Goal: Download file/media

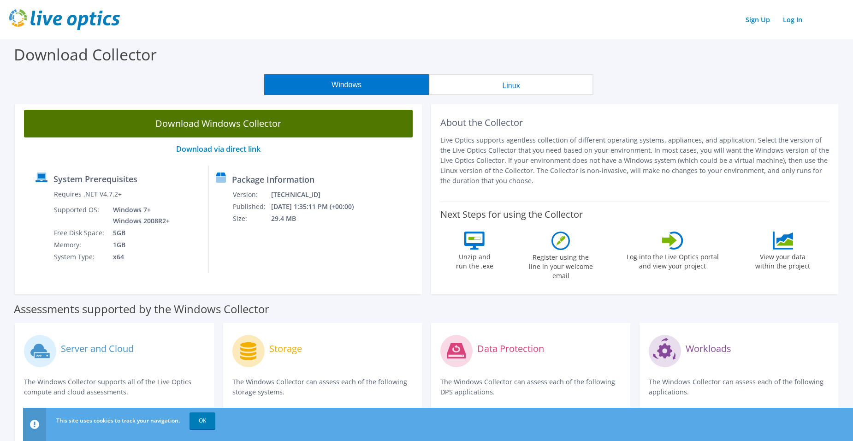
click at [231, 122] on link "Download Windows Collector" at bounding box center [218, 124] width 389 height 28
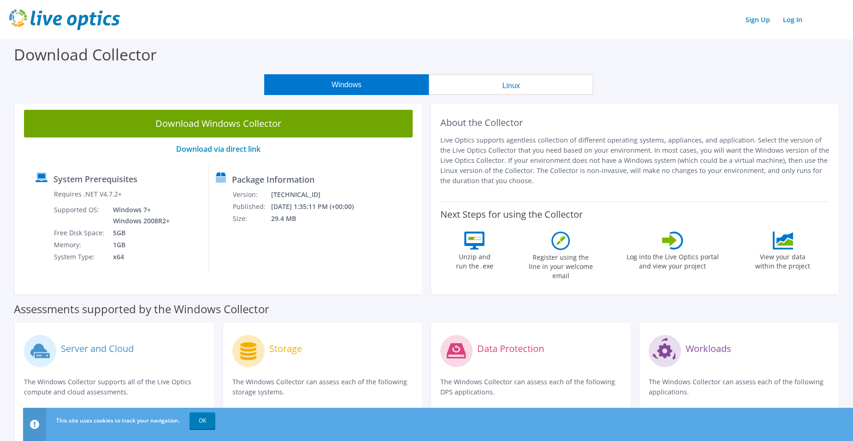
click at [491, 18] on div "Sign Up Log In" at bounding box center [426, 19] width 835 height 21
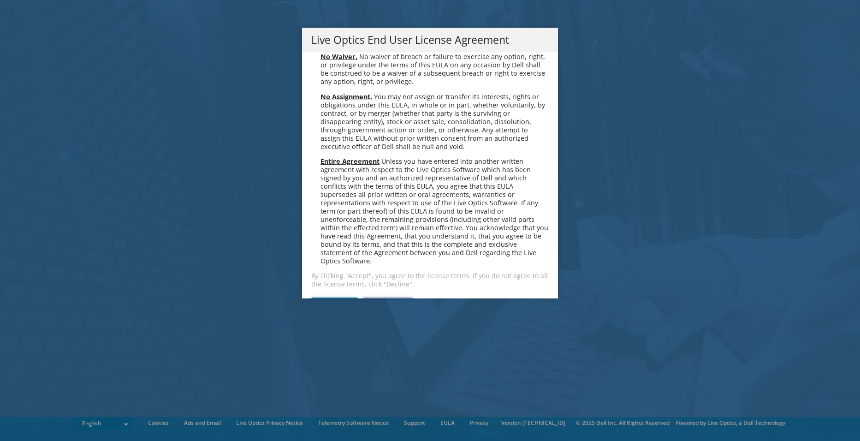
scroll to position [3488, 0]
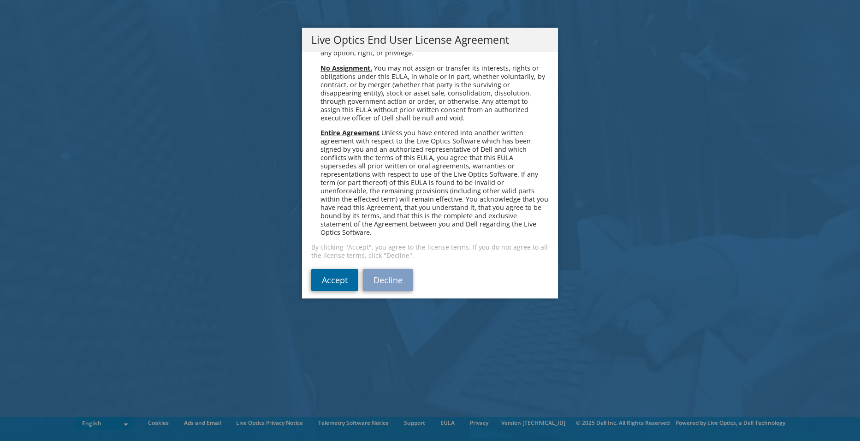
click at [325, 269] on link "Accept" at bounding box center [334, 280] width 47 height 22
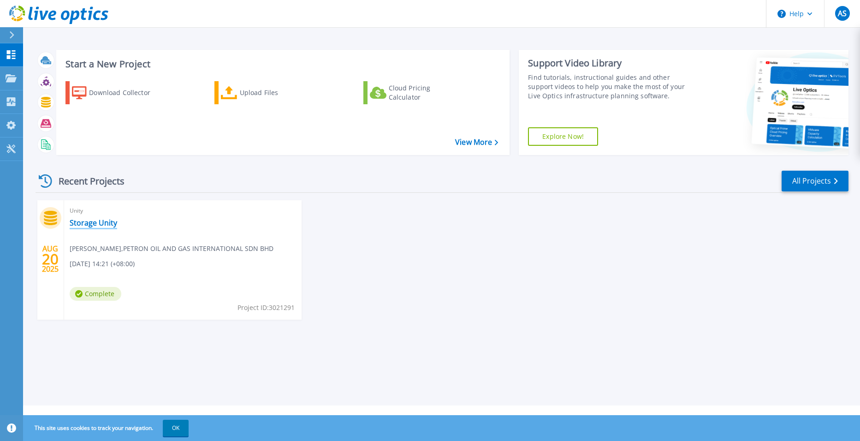
click at [82, 220] on link "Storage Unity" at bounding box center [94, 222] width 48 height 9
